Goal: Information Seeking & Learning: Compare options

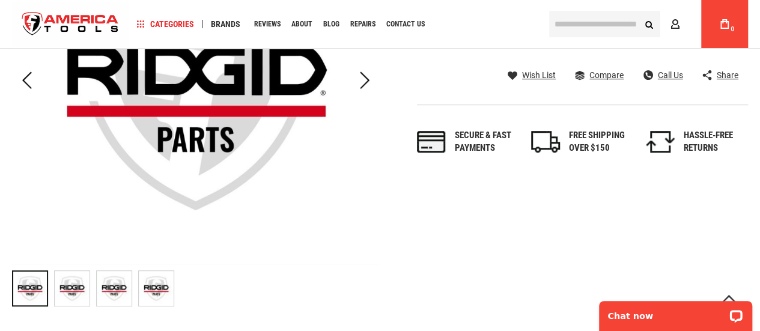
scroll to position [60, 0]
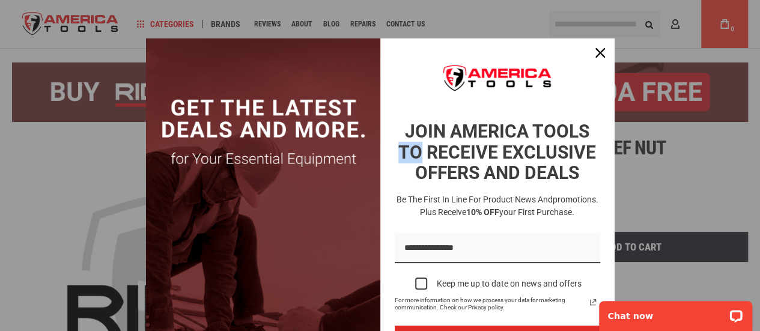
click at [419, 150] on h2 "JOIN AMERICA TOOLS TO RECEIVE EXCLUSIVE OFFERS AND DEALS" at bounding box center [498, 152] width 206 height 63
drag, startPoint x: 590, startPoint y: 54, endPoint x: 503, endPoint y: 84, distance: 92.0
click at [591, 55] on div "Close" at bounding box center [600, 52] width 19 height 19
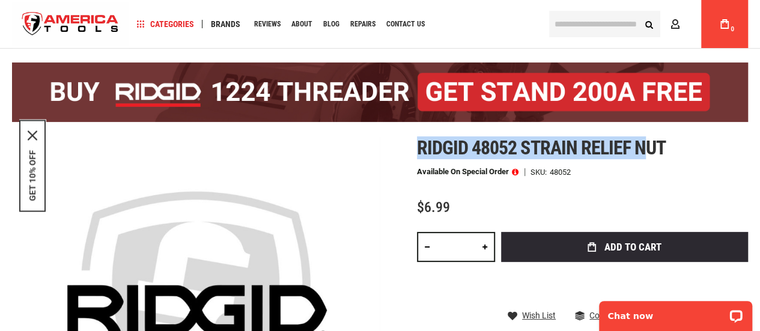
drag, startPoint x: 417, startPoint y: 145, endPoint x: 646, endPoint y: 147, distance: 229.6
click at [646, 147] on span "Ridgid 48052 strain relief nut" at bounding box center [541, 147] width 249 height 23
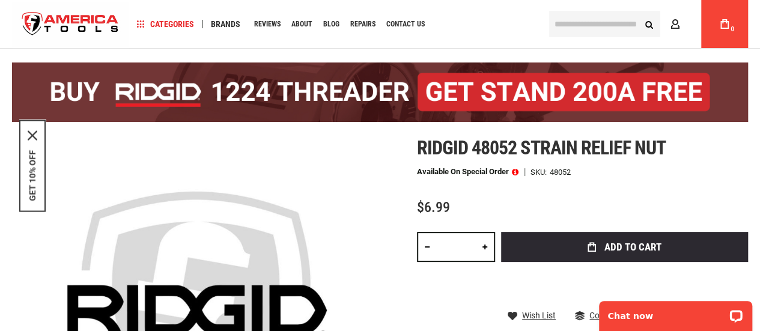
drag, startPoint x: 646, startPoint y: 166, endPoint x: 634, endPoint y: 159, distance: 13.2
click at [644, 166] on div "Ridgid 48052 strain relief nut Available on Special Order SKU 48052 $6.99 Total…" at bounding box center [582, 278] width 331 height 283
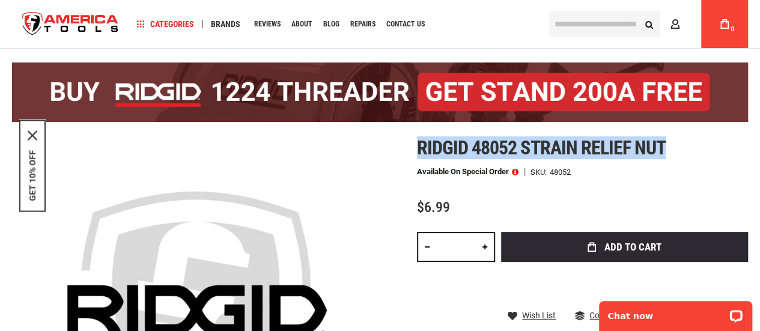
drag, startPoint x: 670, startPoint y: 147, endPoint x: 417, endPoint y: 121, distance: 254.5
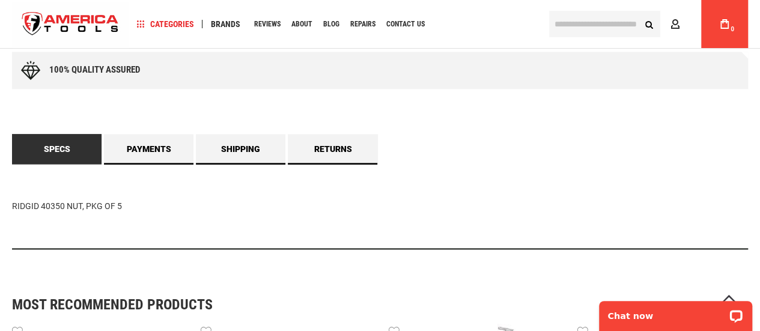
scroll to position [721, 0]
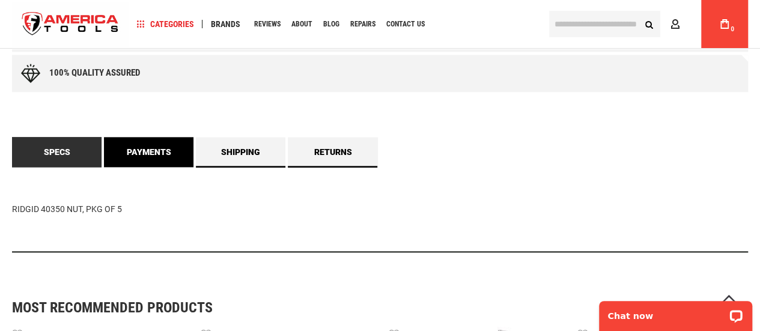
click at [117, 142] on link "Payments" at bounding box center [149, 152] width 90 height 30
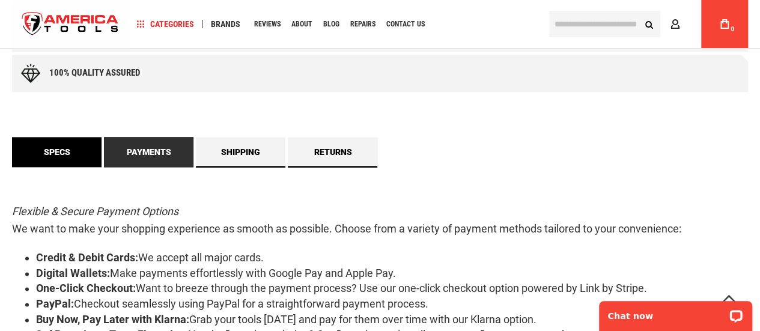
drag, startPoint x: 13, startPoint y: 133, endPoint x: 19, endPoint y: 136, distance: 6.7
click at [17, 136] on div "Free online consultation Lifetime warranty Certified Distributor 45 day Guarant…" at bounding box center [380, 179] width 736 height 574
click at [36, 141] on link "Specs" at bounding box center [57, 152] width 90 height 30
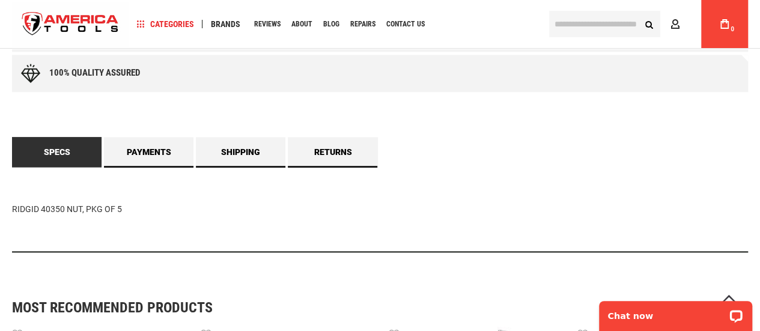
scroll to position [782, 0]
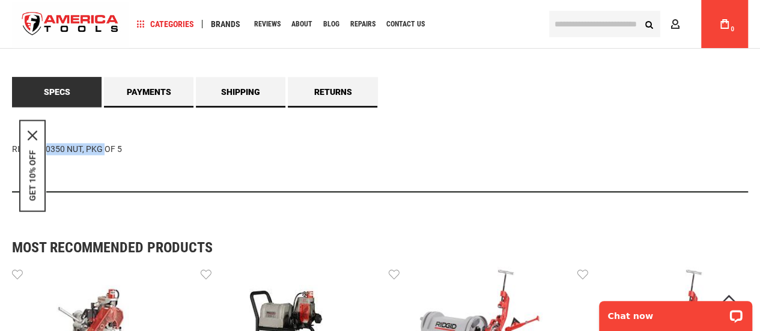
drag, startPoint x: 13, startPoint y: 148, endPoint x: 80, endPoint y: 153, distance: 67.5
click at [80, 153] on div "RIDGID 40350 NUT, PKG OF 5" at bounding box center [380, 149] width 736 height 85
copy div "RIDGID 40350 NUT"
